Goal: Task Accomplishment & Management: Use online tool/utility

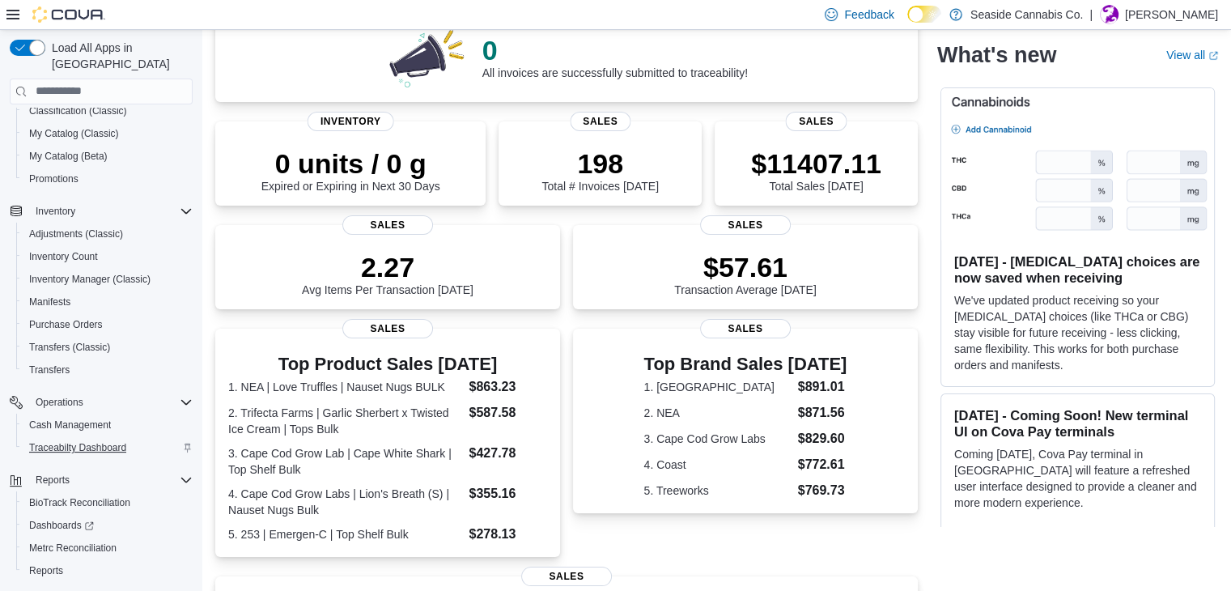
scroll to position [159, 0]
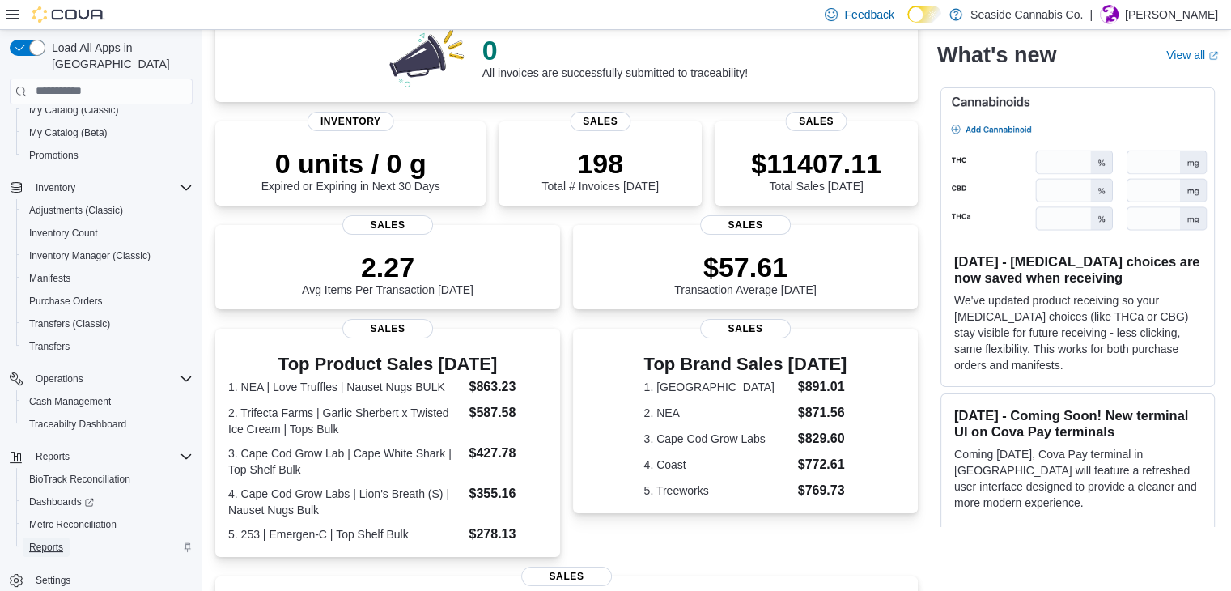
click at [42, 541] on span "Reports" at bounding box center [46, 547] width 34 height 13
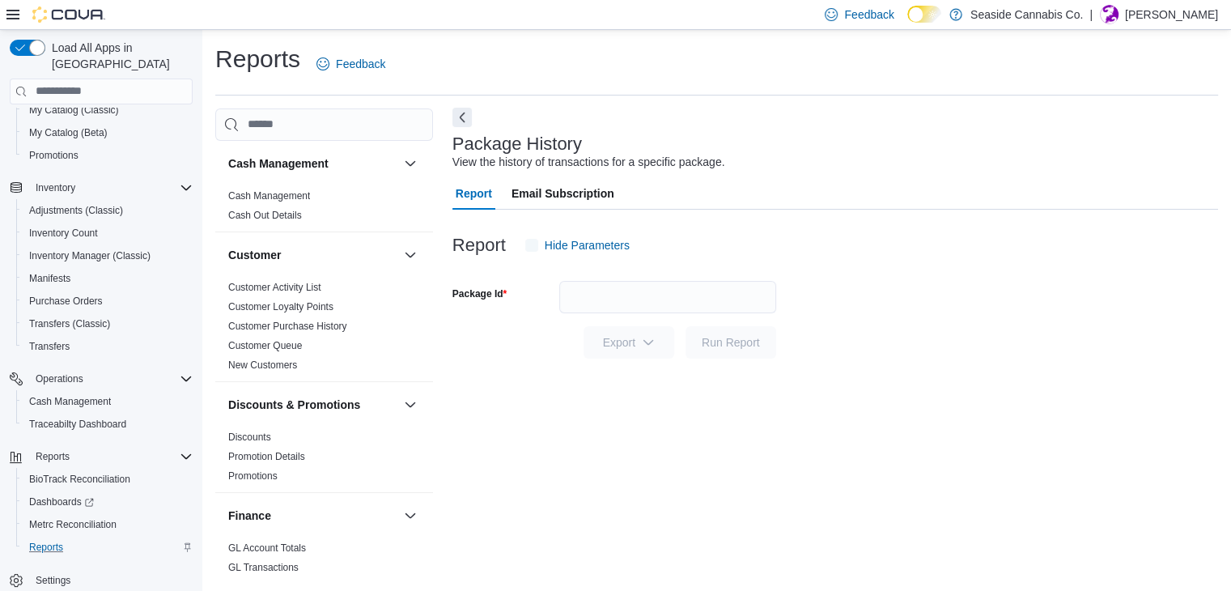
scroll to position [6, 0]
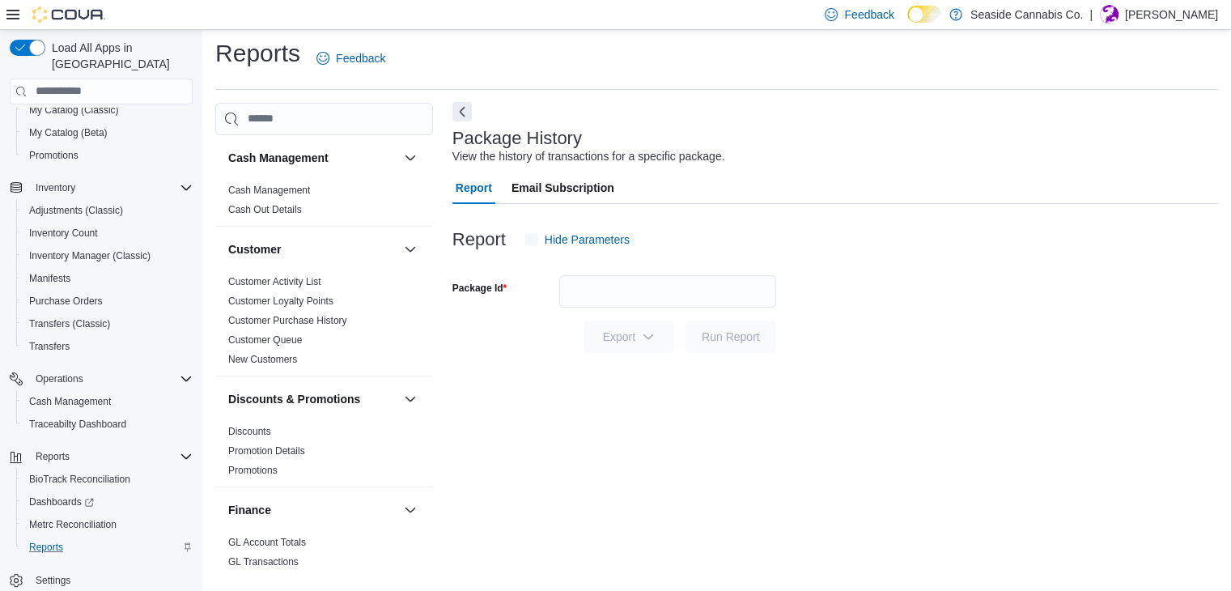
click at [460, 117] on button "Next" at bounding box center [461, 111] width 19 height 19
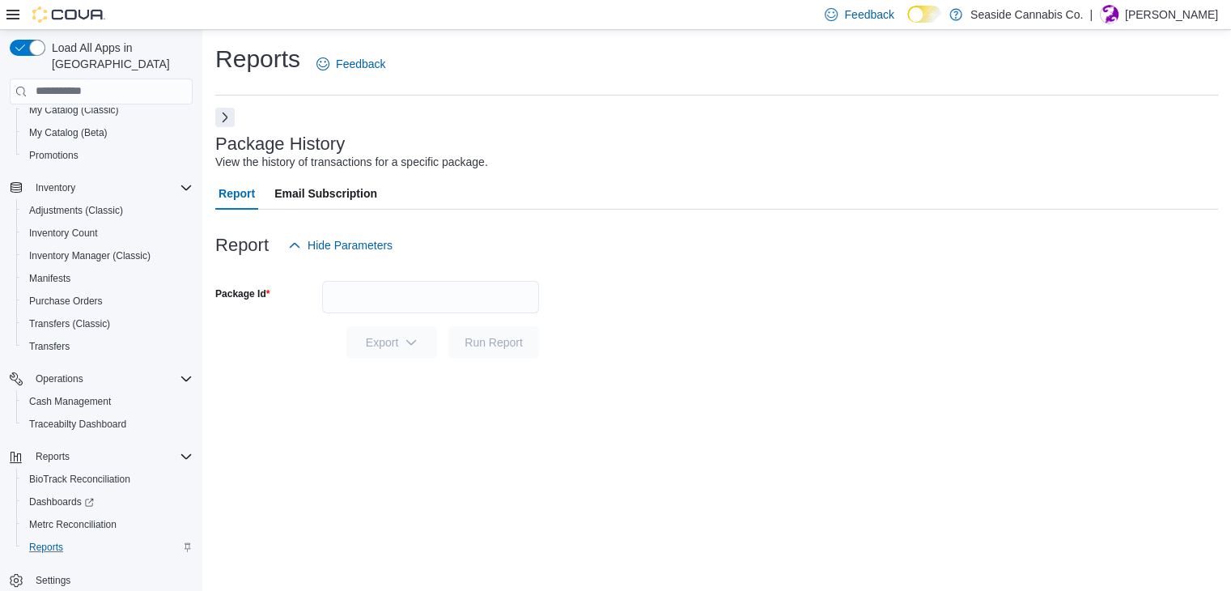
scroll to position [0, 0]
click at [227, 108] on button "Next" at bounding box center [224, 117] width 19 height 19
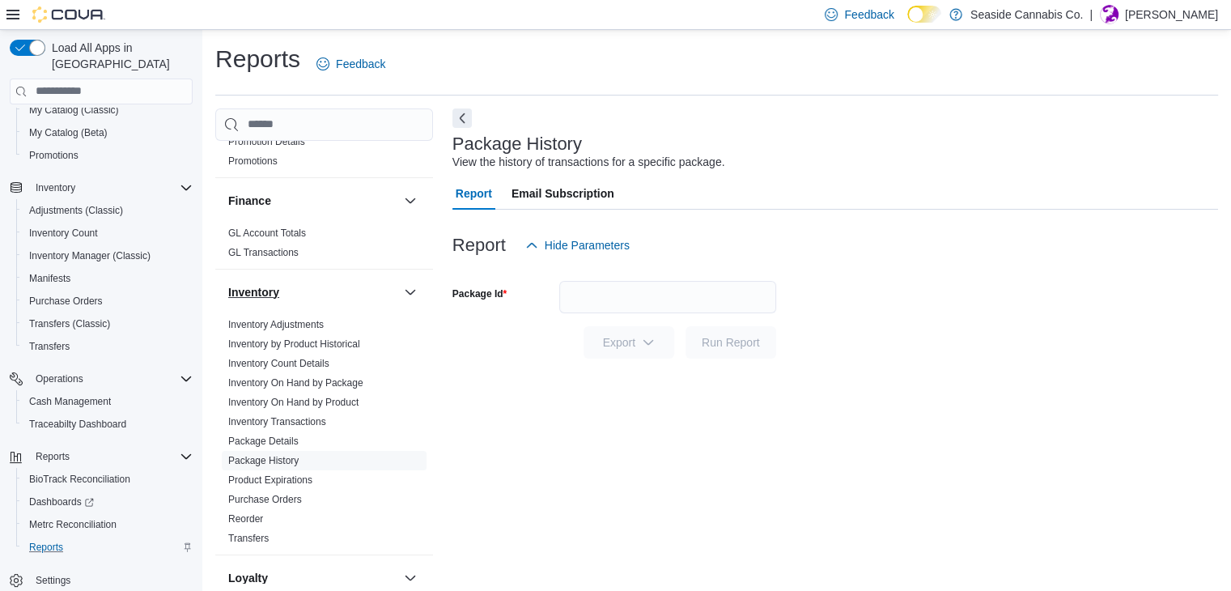
scroll to position [324, 0]
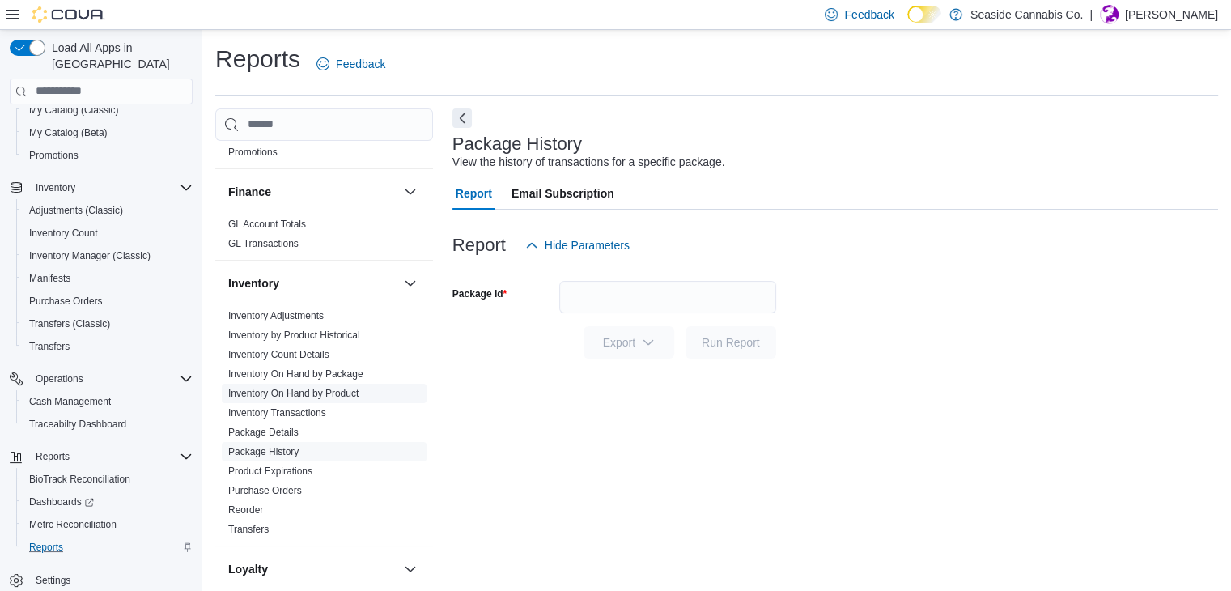
click at [312, 394] on link "Inventory On Hand by Product" at bounding box center [293, 393] width 130 height 11
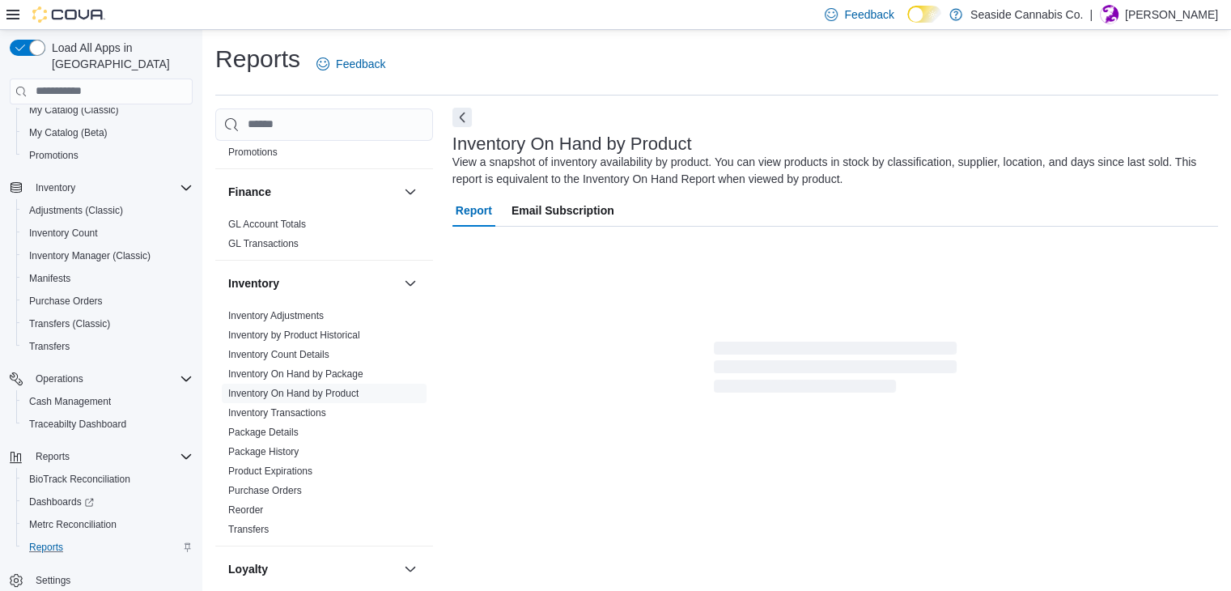
click at [459, 117] on button "Next" at bounding box center [461, 117] width 19 height 19
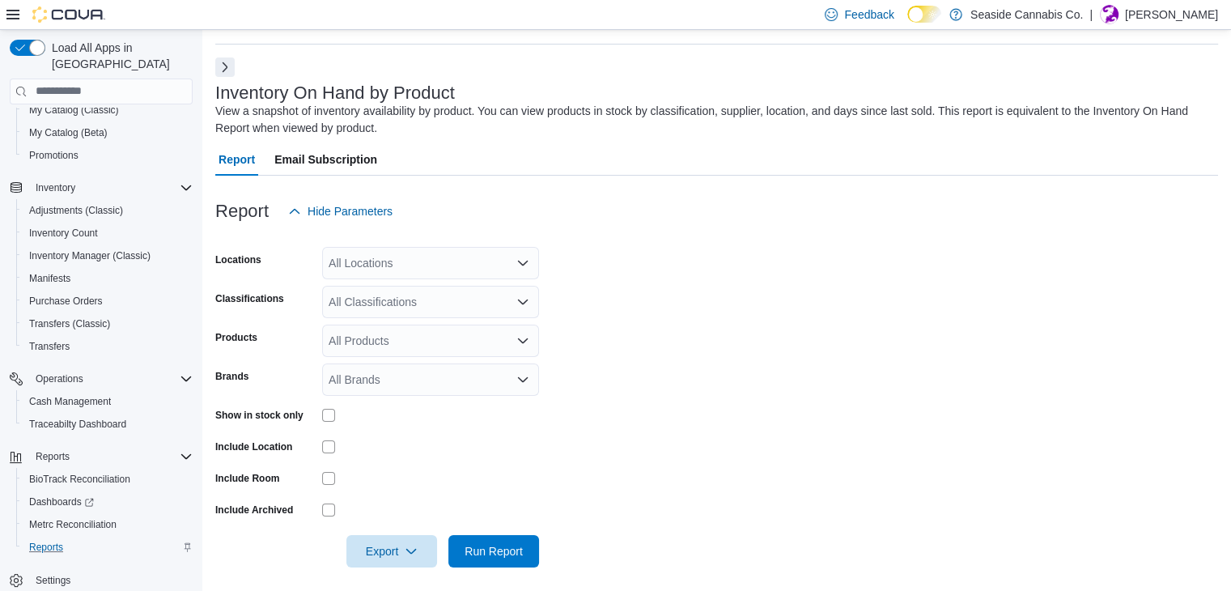
scroll to position [54, 0]
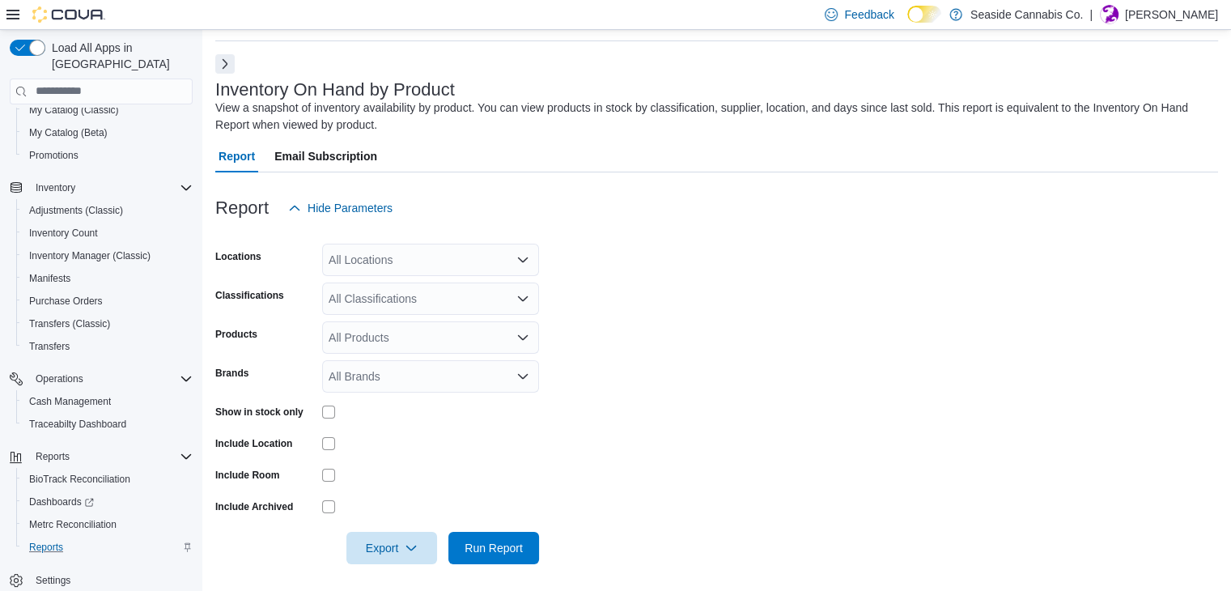
click at [333, 240] on div at bounding box center [716, 233] width 1003 height 19
click at [349, 262] on div "All Locations" at bounding box center [430, 260] width 217 height 32
click at [382, 286] on span "Seaside Cannabis Co." at bounding box center [405, 286] width 112 height 16
click at [380, 288] on span "[STREET_ADDRESS]" at bounding box center [413, 286] width 112 height 16
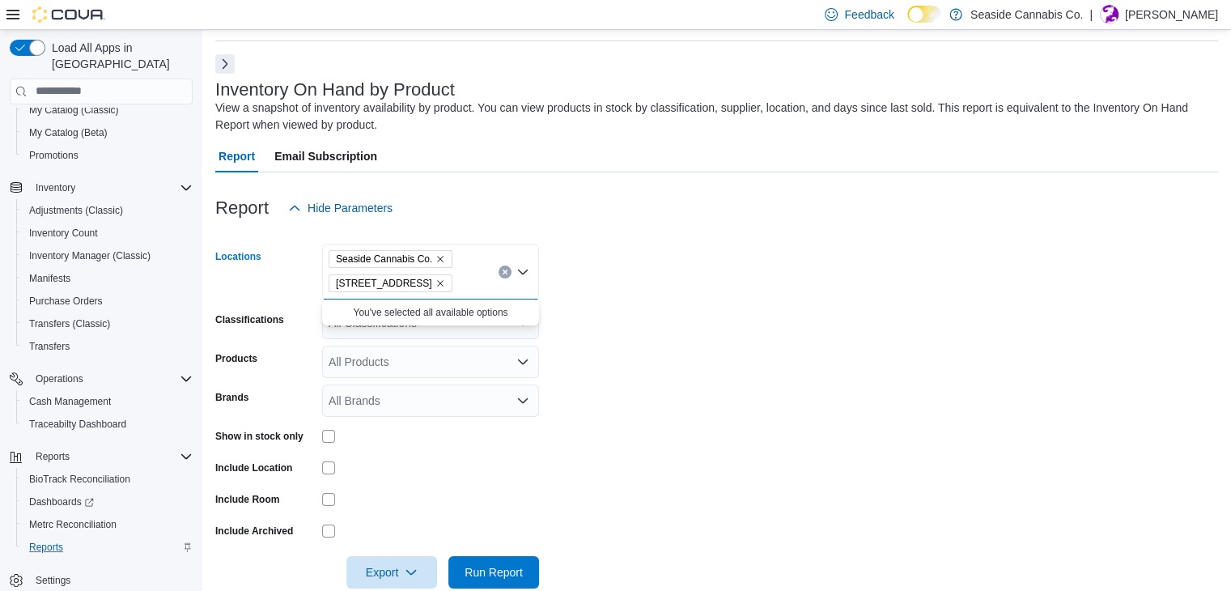
click at [577, 299] on form "Locations Seaside Cannabis Co. [STREET_ADDRESS] Combo box. Selected. Seaside Ca…" at bounding box center [716, 406] width 1003 height 364
click at [381, 316] on div "All Classifications" at bounding box center [430, 323] width 217 height 32
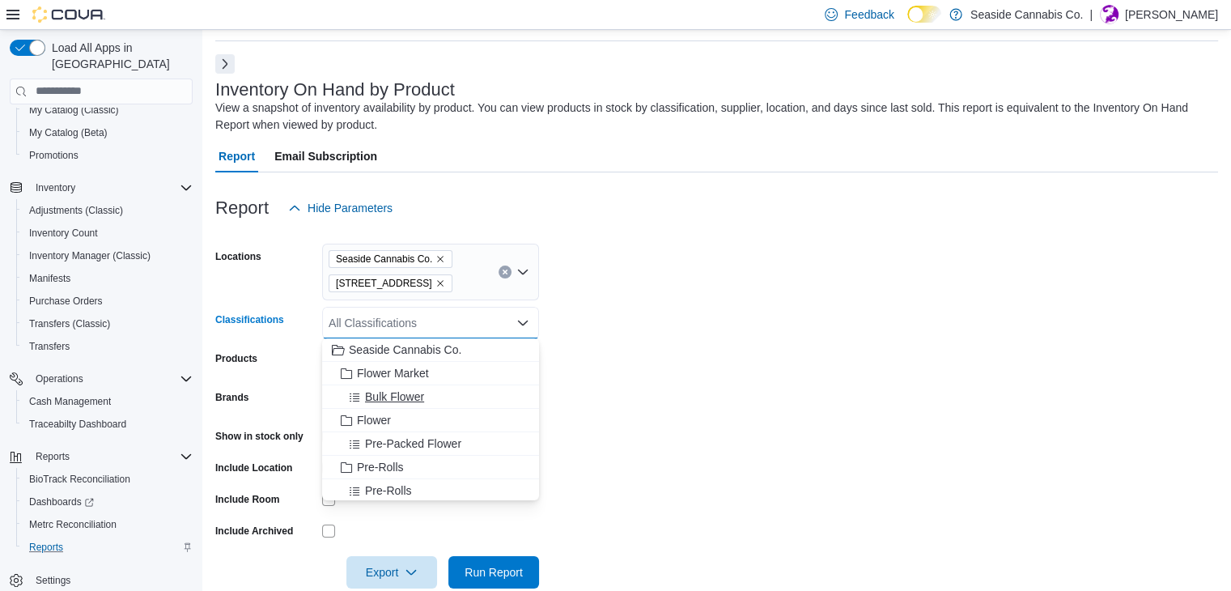
click at [401, 388] on button "Bulk Flower" at bounding box center [430, 396] width 217 height 23
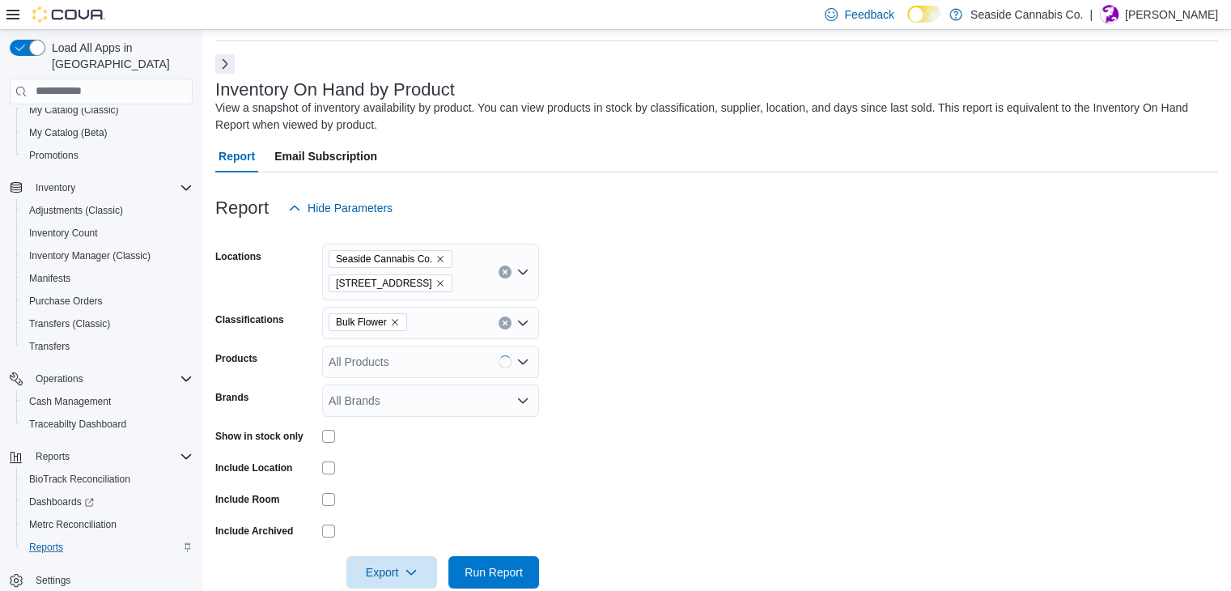
click at [612, 326] on form "Locations Seaside Cannabis Co. 14 Lots Hollow Road Classifications Bulk Flower …" at bounding box center [716, 406] width 1003 height 364
click at [452, 464] on div at bounding box center [430, 467] width 217 height 13
click at [492, 568] on span "Run Report" at bounding box center [493, 571] width 58 height 16
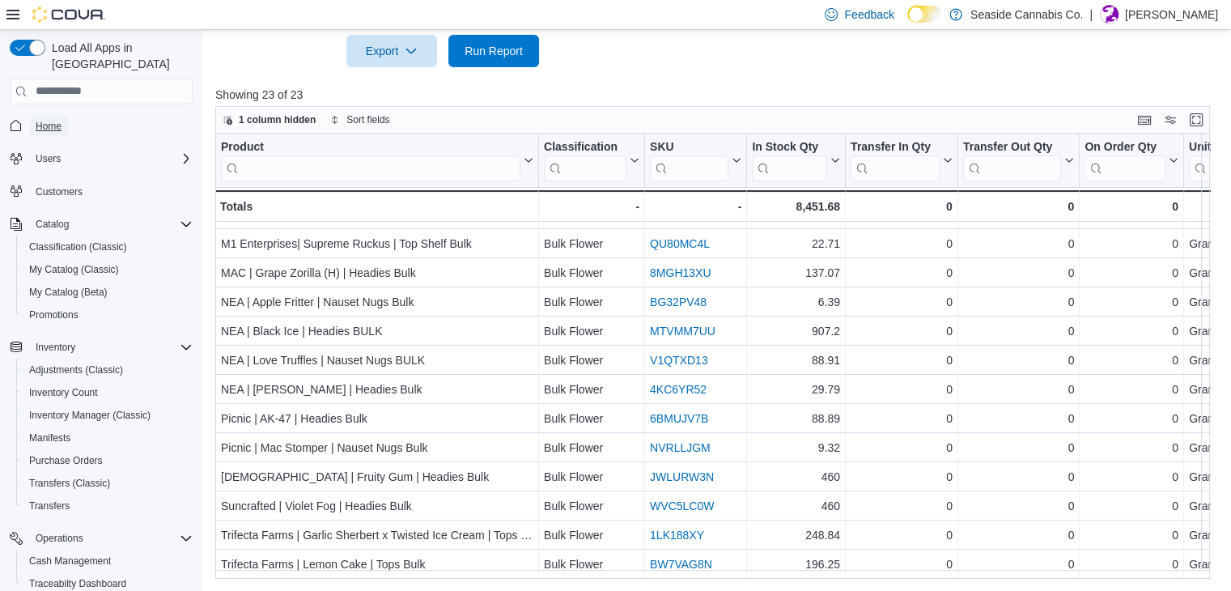
click at [36, 120] on span "Home" at bounding box center [49, 126] width 26 height 13
